Goal: Connect with others: Establish contact or relationships with other users

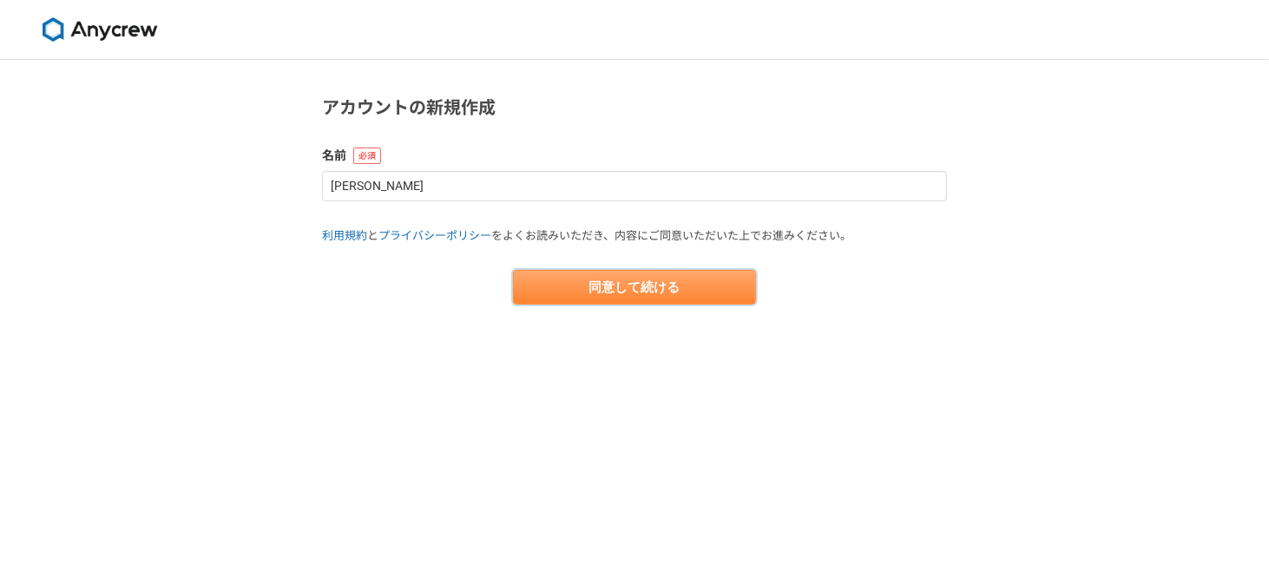
click at [635, 293] on button "同意して続ける" at bounding box center [634, 287] width 243 height 35
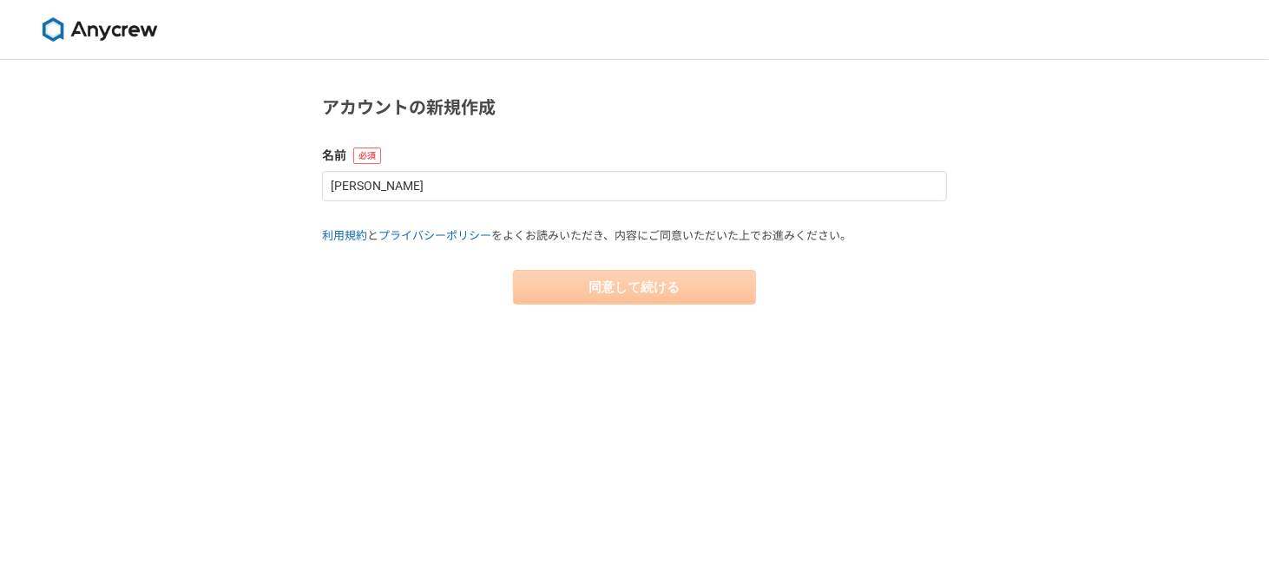
select select "13"
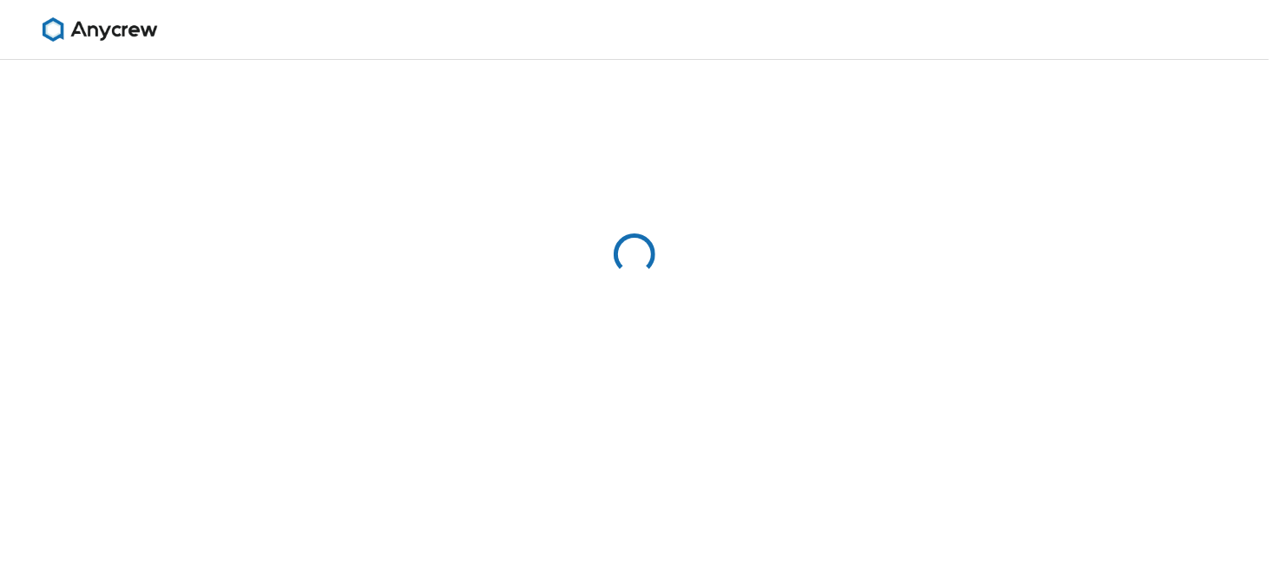
select select "13"
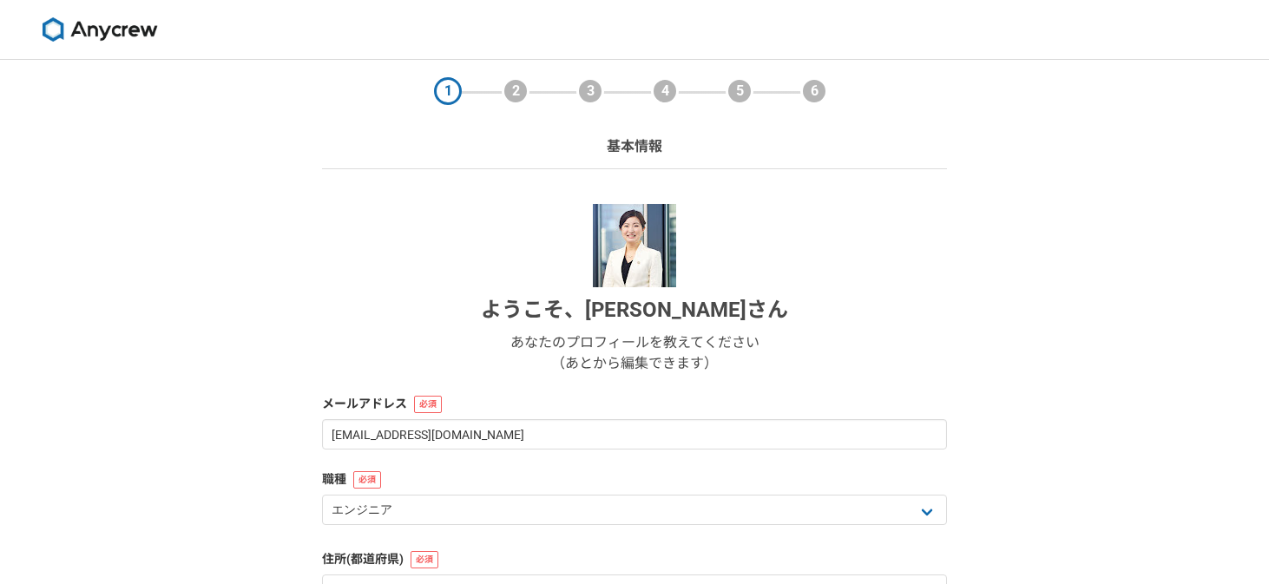
select select "13"
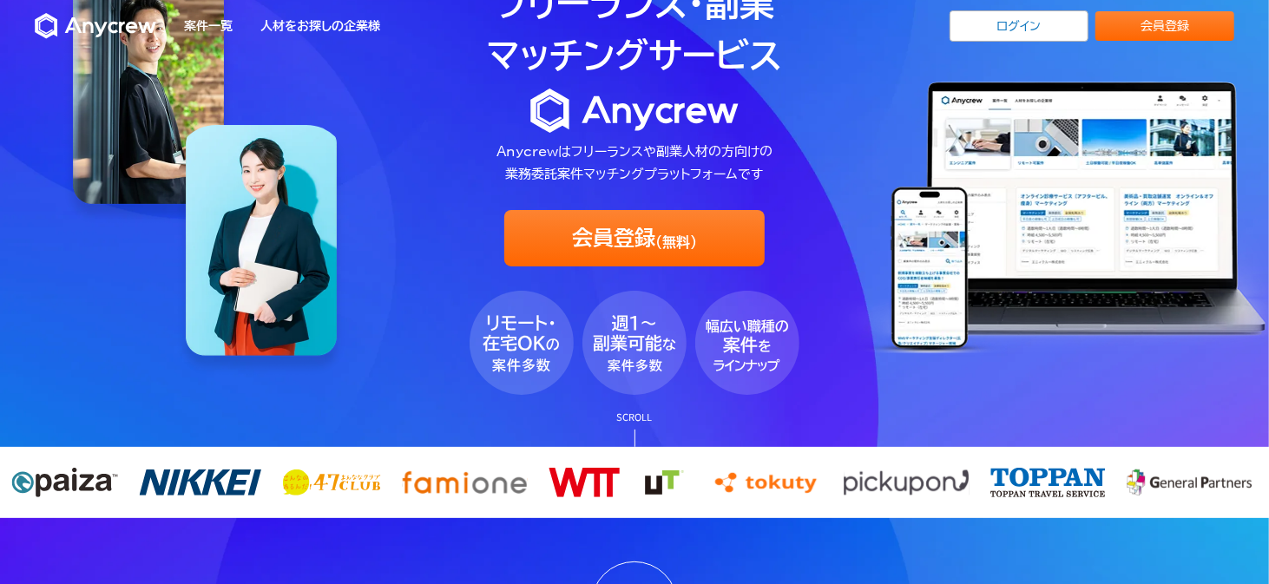
scroll to position [87, 0]
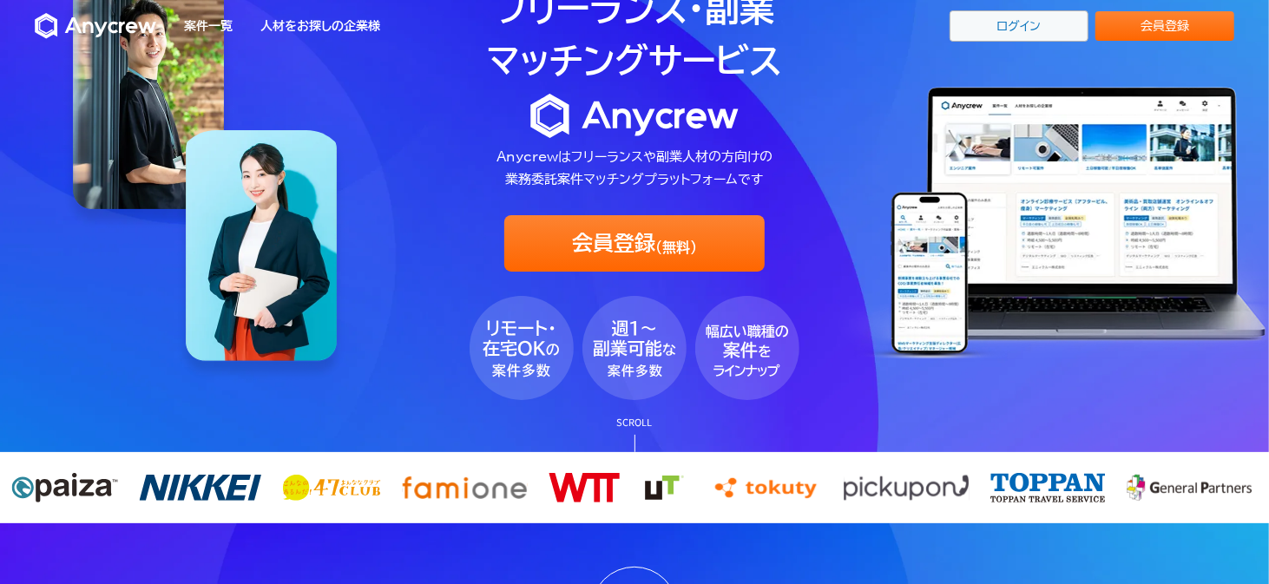
click at [1010, 14] on link "ログイン" at bounding box center [1019, 25] width 139 height 31
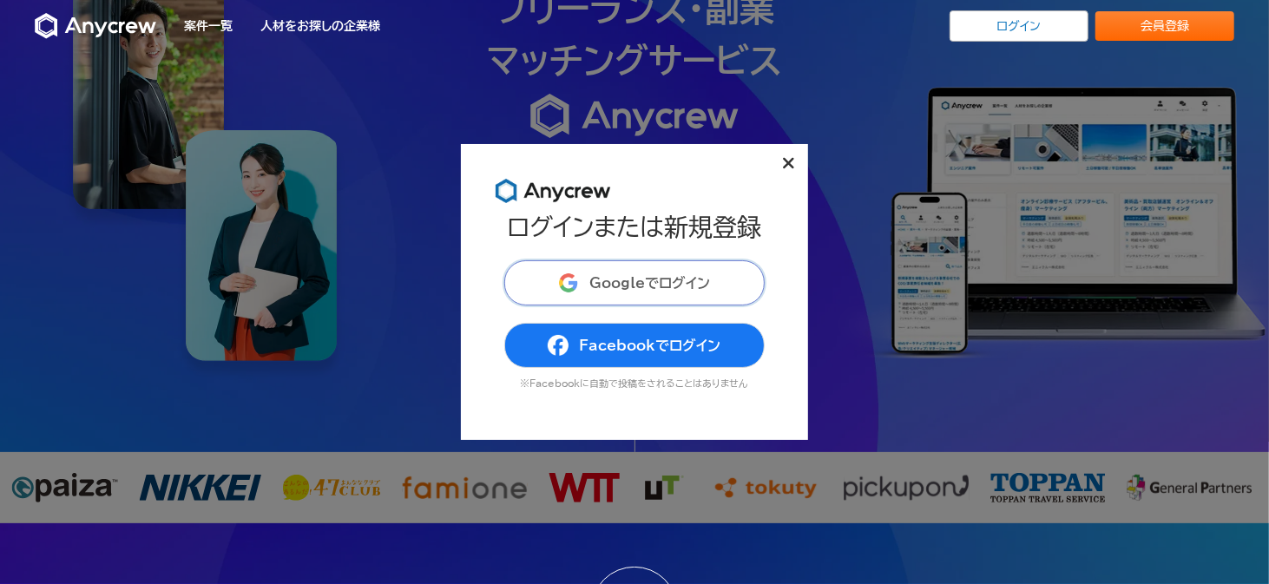
click at [679, 282] on span "Googleでログイン" at bounding box center [649, 283] width 121 height 14
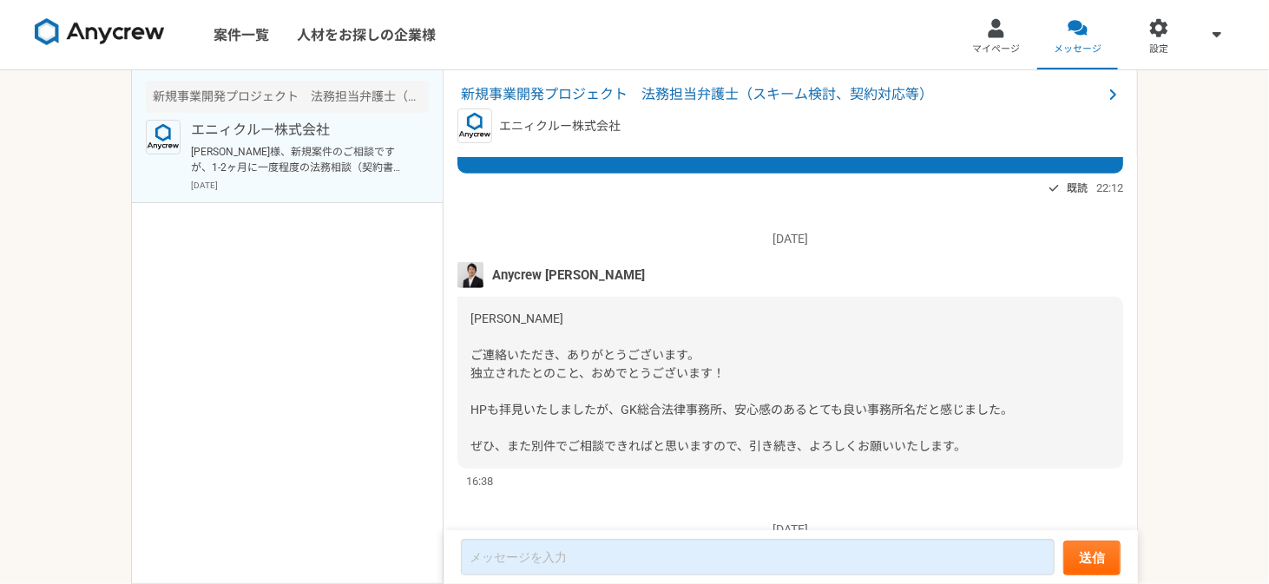
scroll to position [1123, 0]
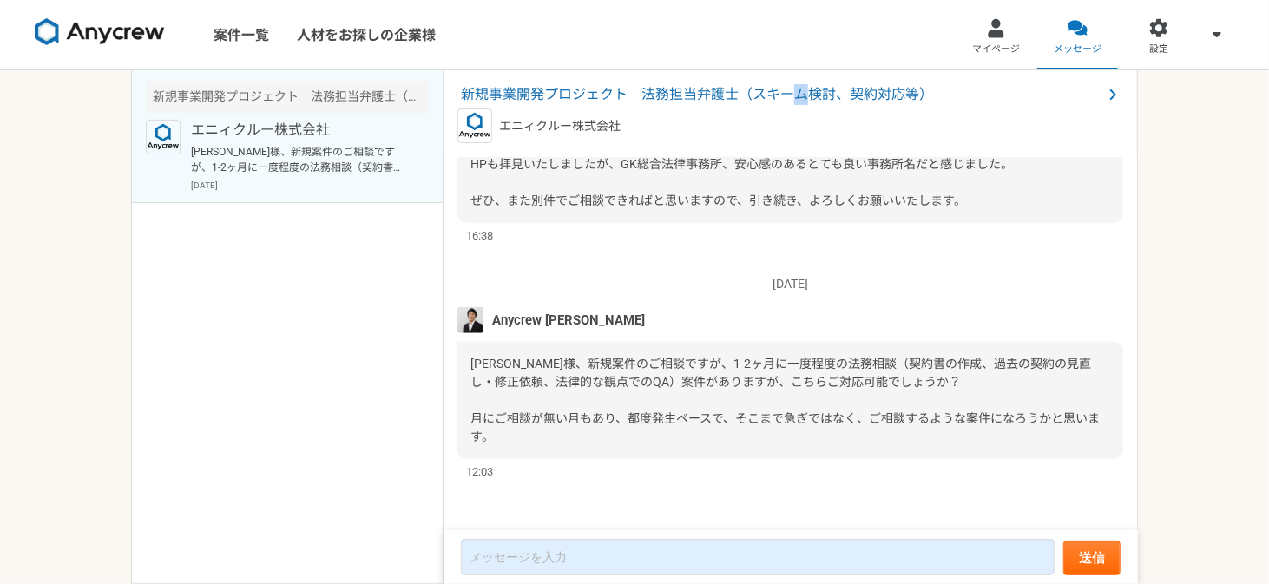
drag, startPoint x: 834, startPoint y: 83, endPoint x: 801, endPoint y: 95, distance: 34.9
click at [801, 95] on span "新規事業開発プロジェクト　法務担当弁護士（スキーム検討、契約対応等）" at bounding box center [782, 94] width 642 height 21
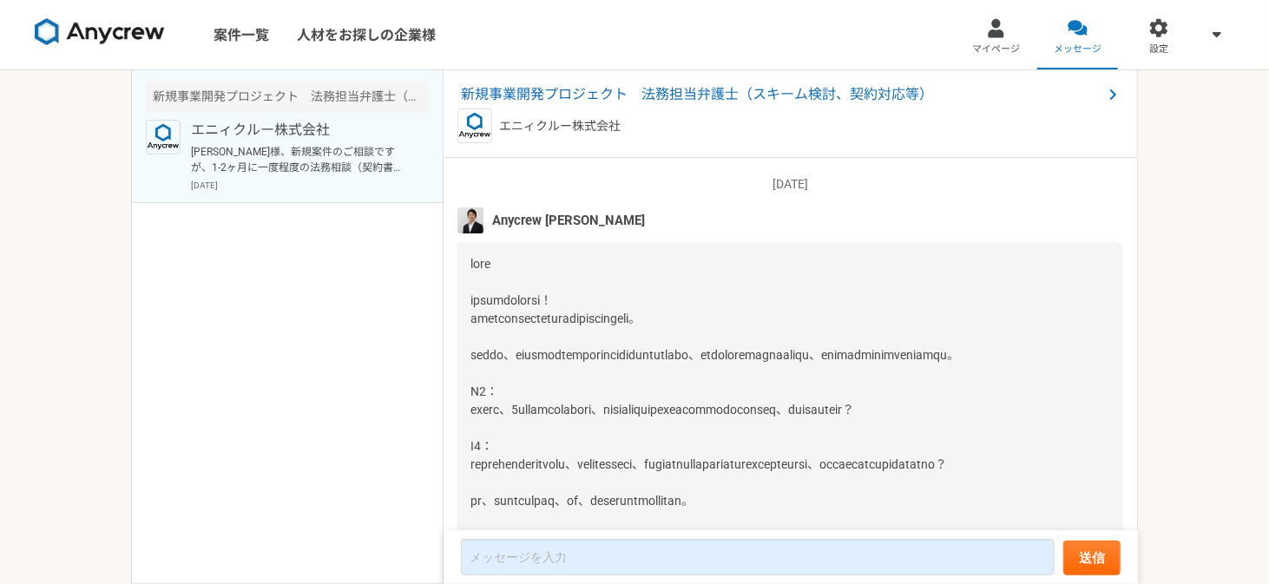
scroll to position [1123, 0]
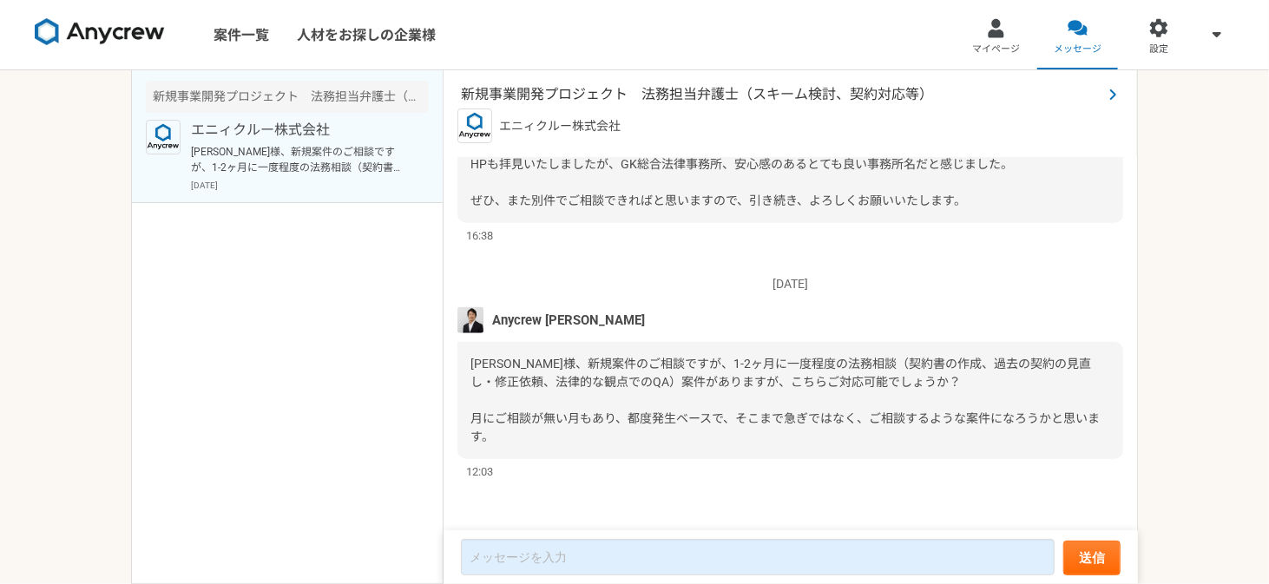
click at [659, 92] on span "新規事業開発プロジェクト　法務担当弁護士（スキーム検討、契約対応等）" at bounding box center [782, 94] width 642 height 21
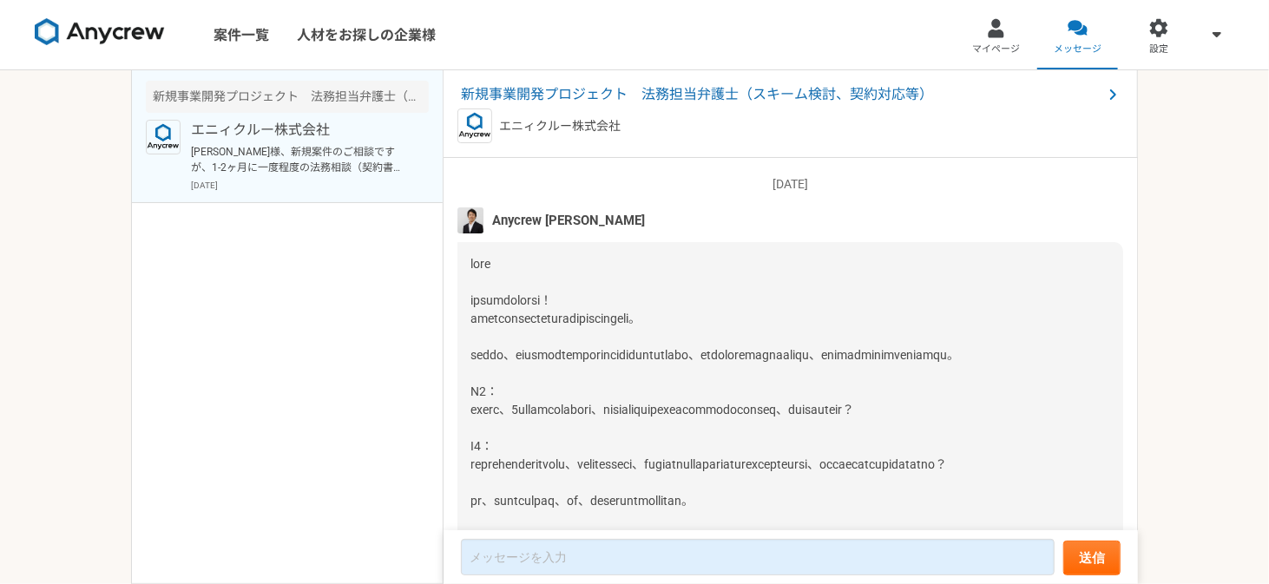
scroll to position [1123, 0]
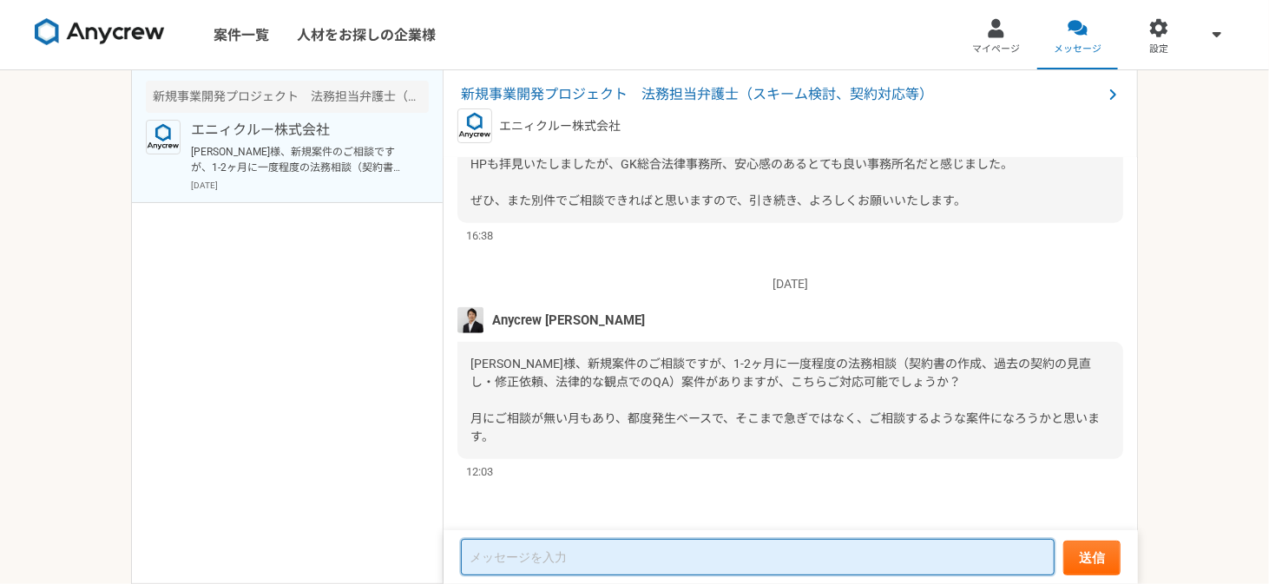
click at [673, 546] on textarea at bounding box center [758, 557] width 594 height 36
paste textarea "ご連絡どうもありがとうございます！ ぜひお話お伺いできればと存じます。 どのように進めて参ればよろしいでしょうか？"
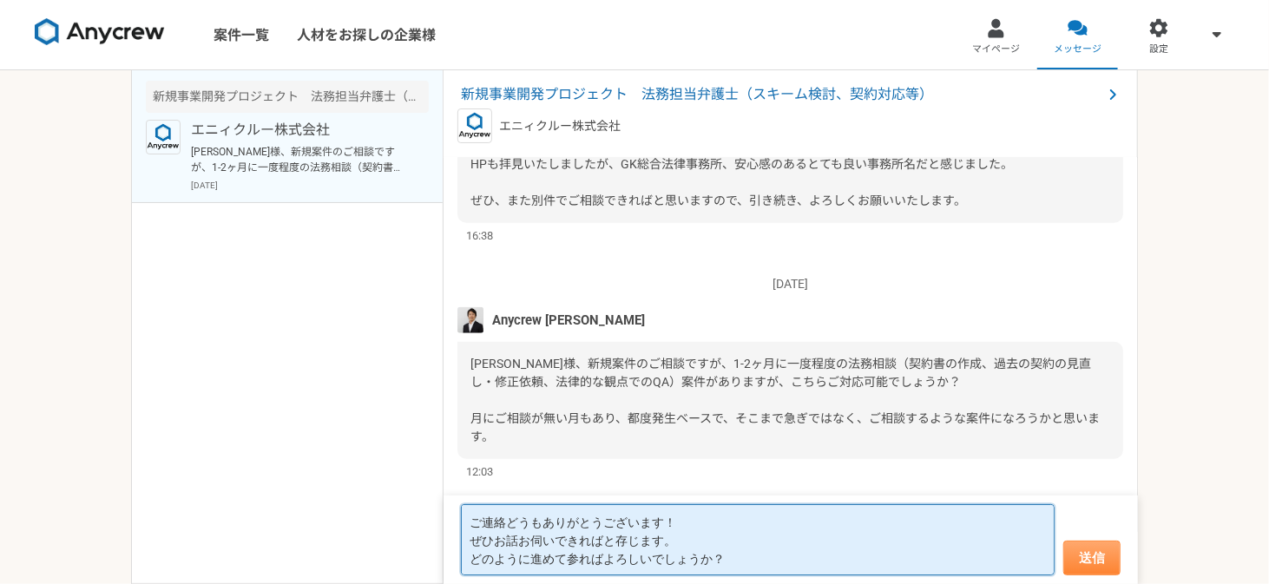
type textarea "ご連絡どうもありがとうございます！ ぜひお話お伺いできればと存じます。 どのように進めて参ればよろしいでしょうか？"
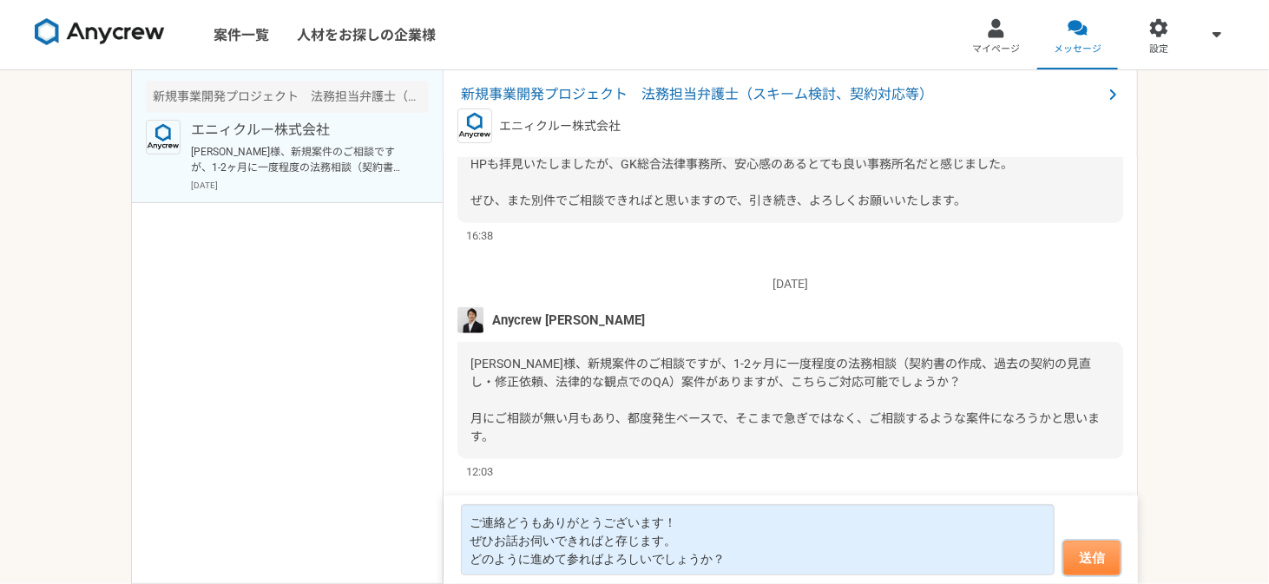
click at [1075, 548] on button "送信" at bounding box center [1091, 558] width 57 height 35
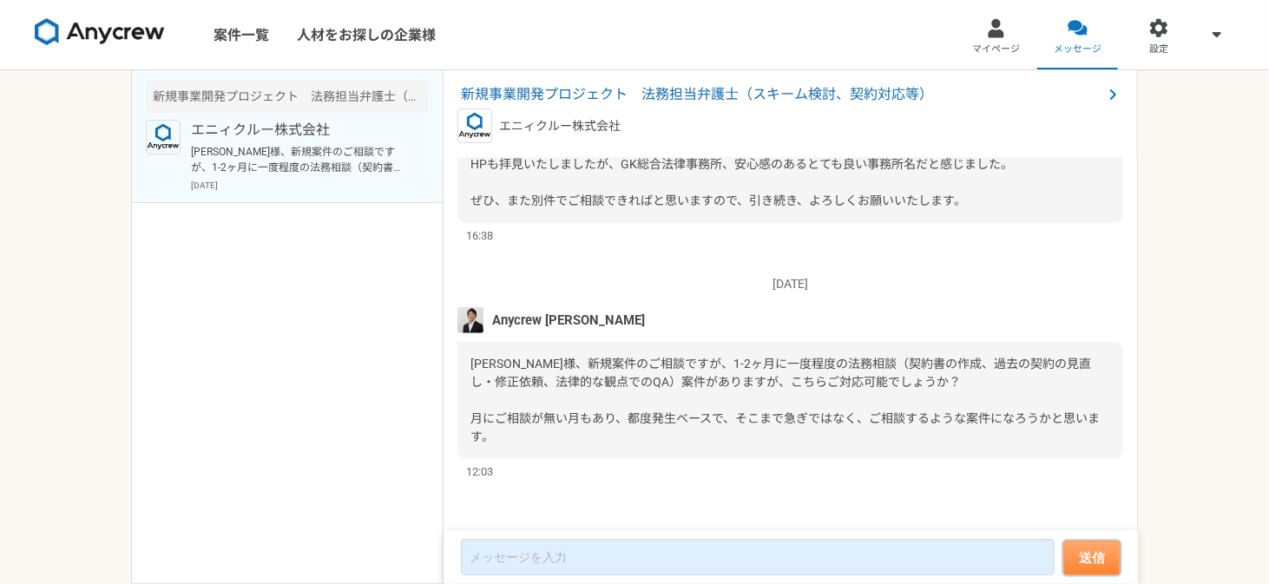
scroll to position [1239, 0]
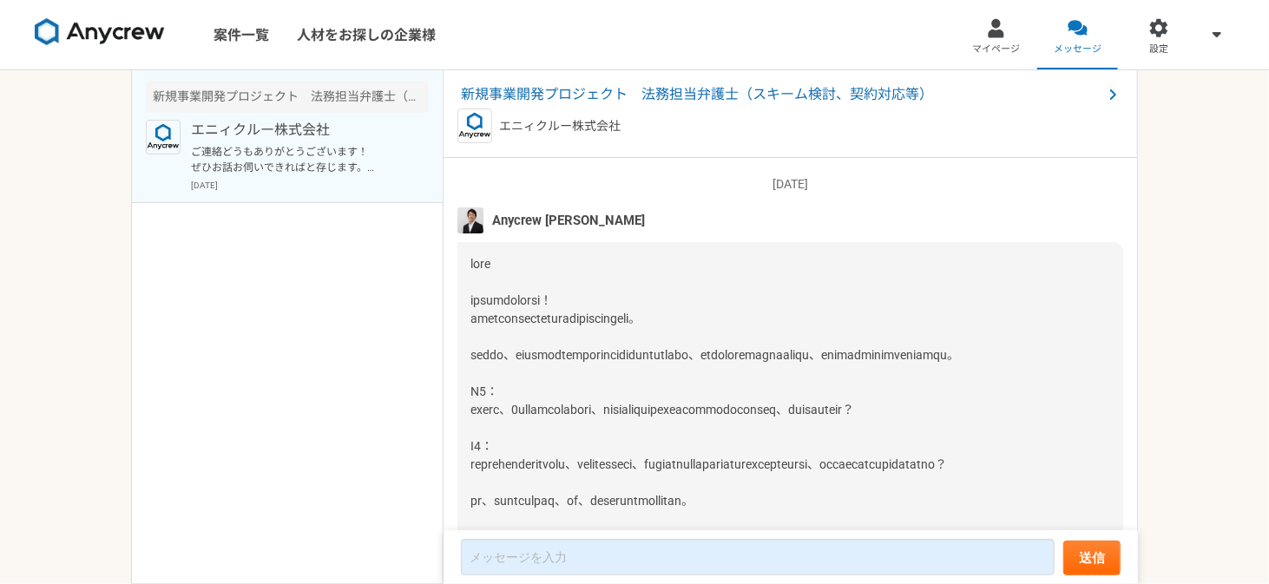
scroll to position [1239, 0]
